Goal: Find specific page/section

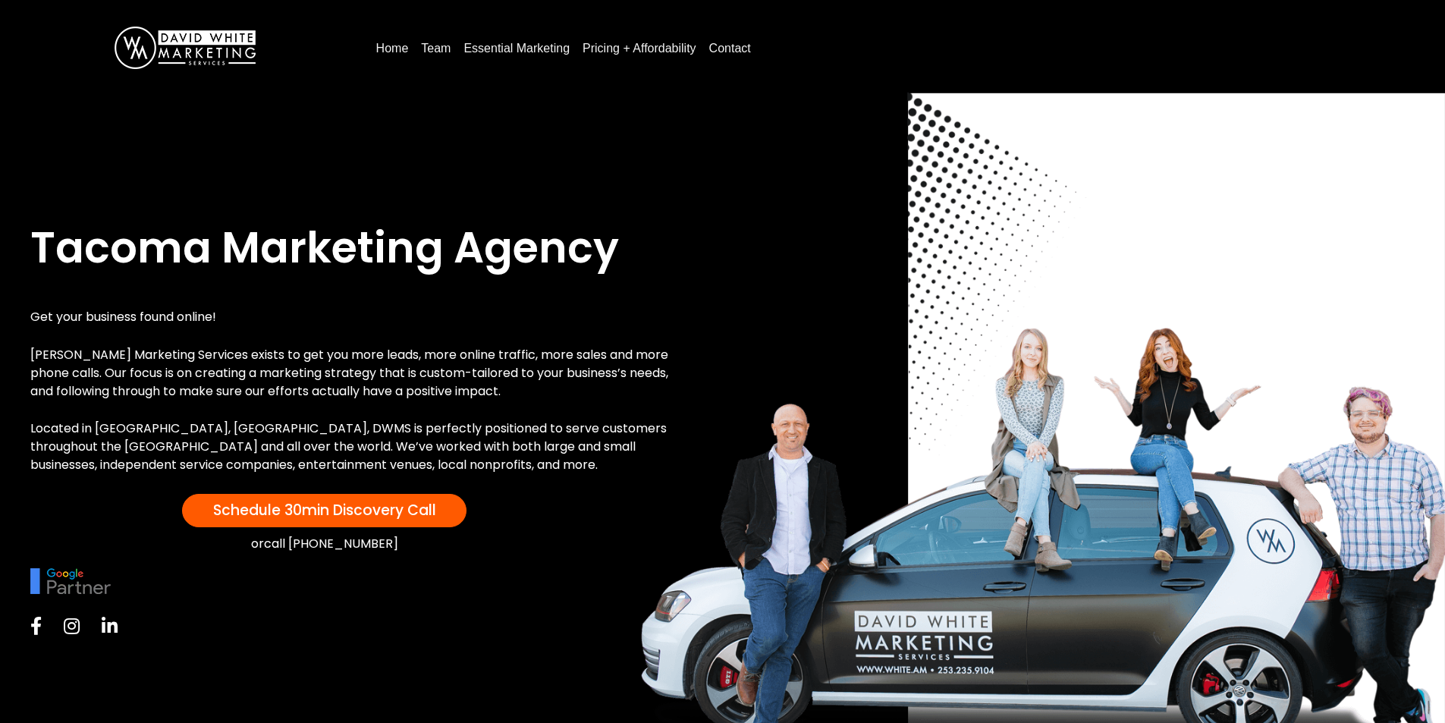
click at [433, 51] on link "Team" at bounding box center [436, 48] width 42 height 24
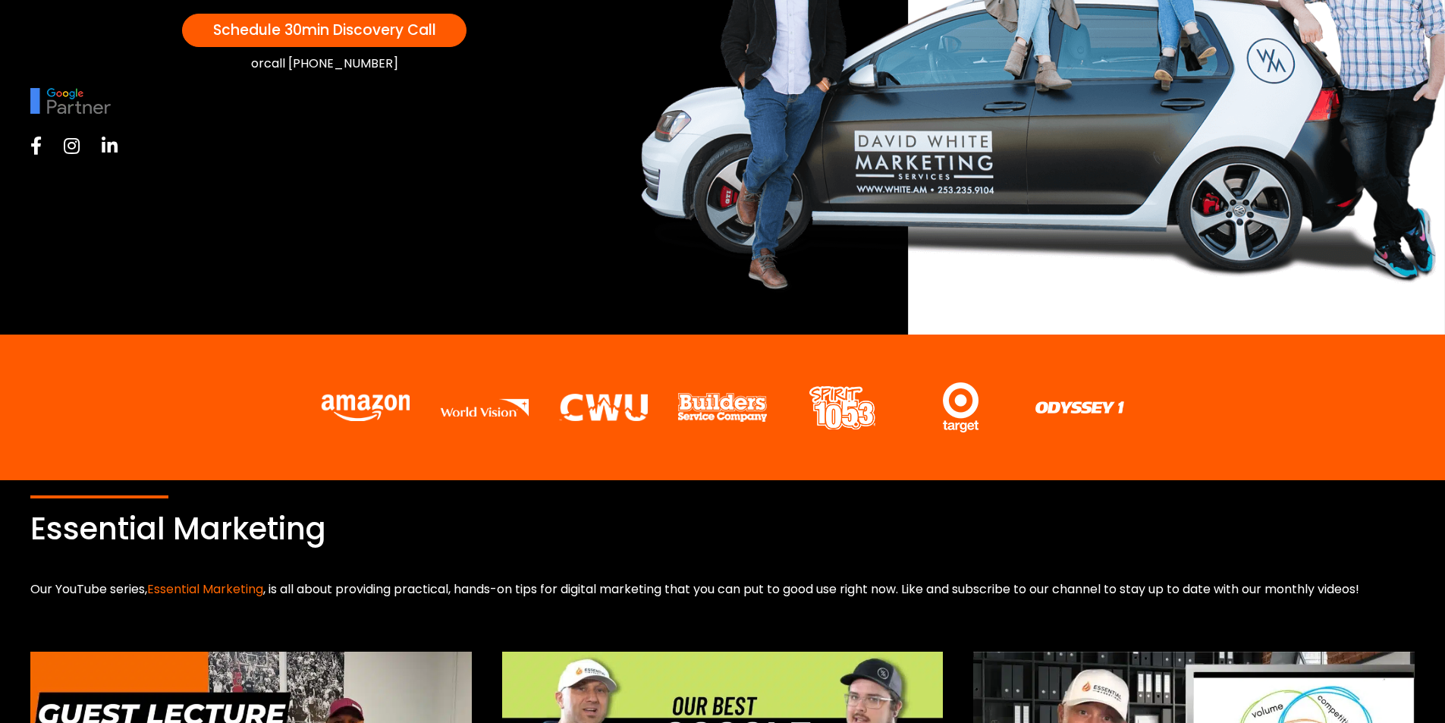
scroll to position [482, 0]
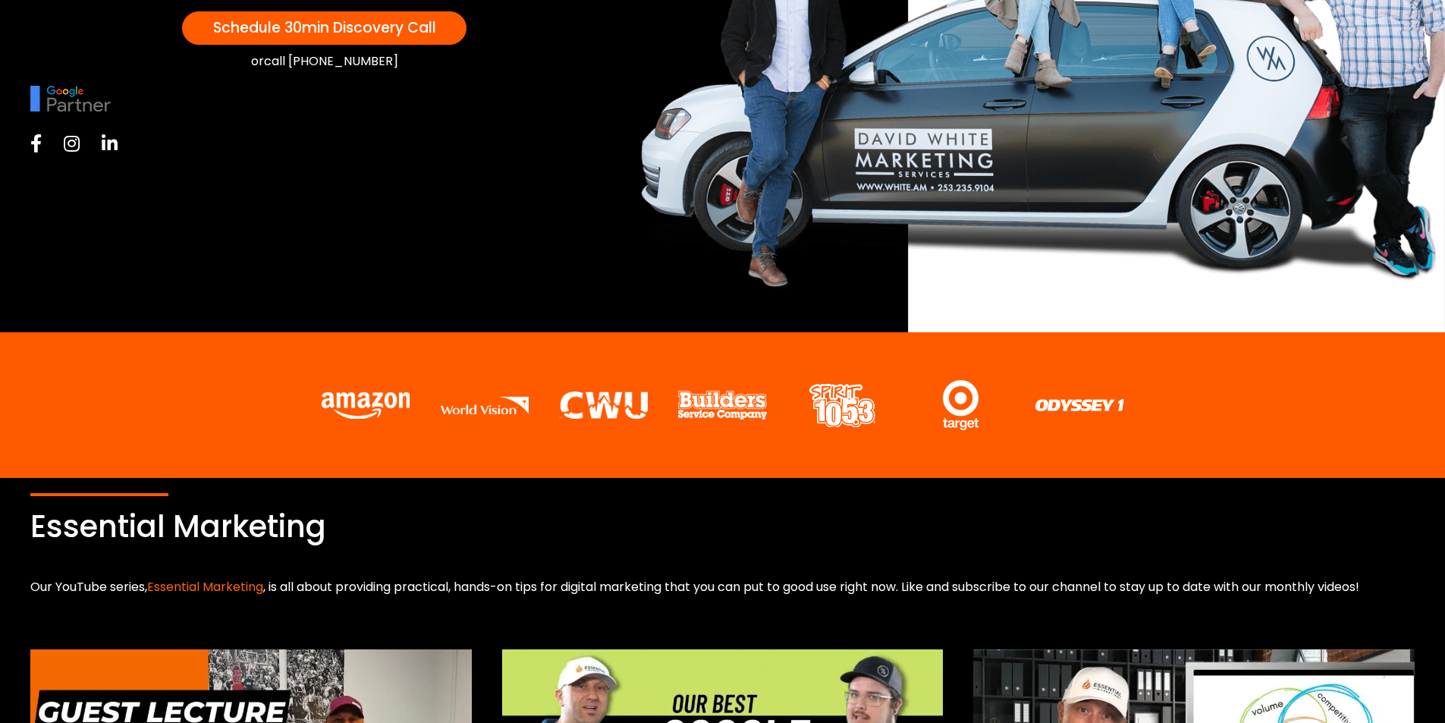
click at [469, 406] on img at bounding box center [484, 405] width 89 height 18
